Goal: Communication & Community: Answer question/provide support

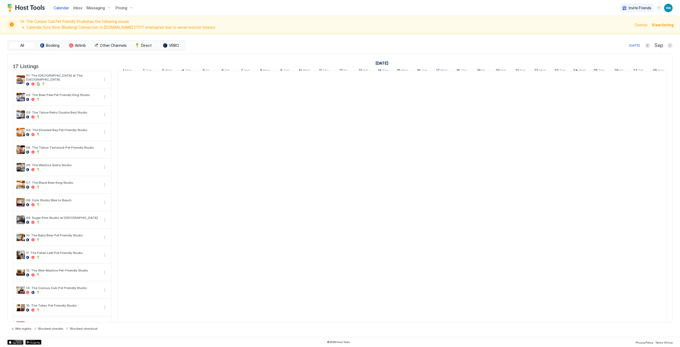
scroll to position [0, 295]
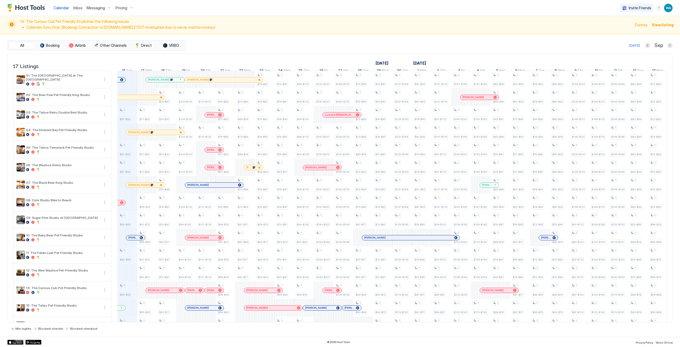
click at [78, 4] on div "Inbox" at bounding box center [77, 8] width 13 height 10
click at [79, 8] on span "Inbox" at bounding box center [77, 8] width 9 height 5
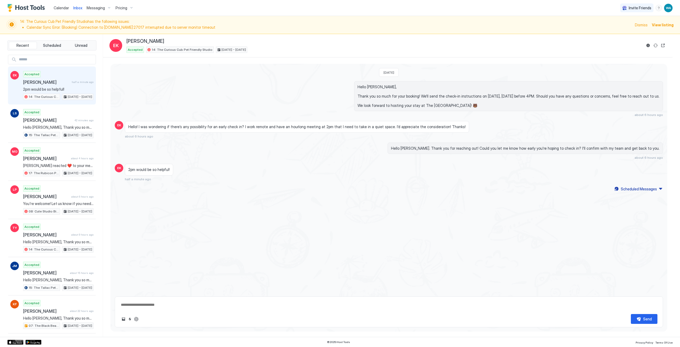
click at [388, 202] on div "Today Hello Elizabeth, Thank you so much for your booking! We'll send the check…" at bounding box center [389, 178] width 557 height 229
type textarea "*"
click at [407, 244] on div "Today Hello Elizabeth, Thank you so much for your booking! We'll send the check…" at bounding box center [389, 178] width 557 height 229
type textarea "*"
